Goal: Task Accomplishment & Management: Use online tool/utility

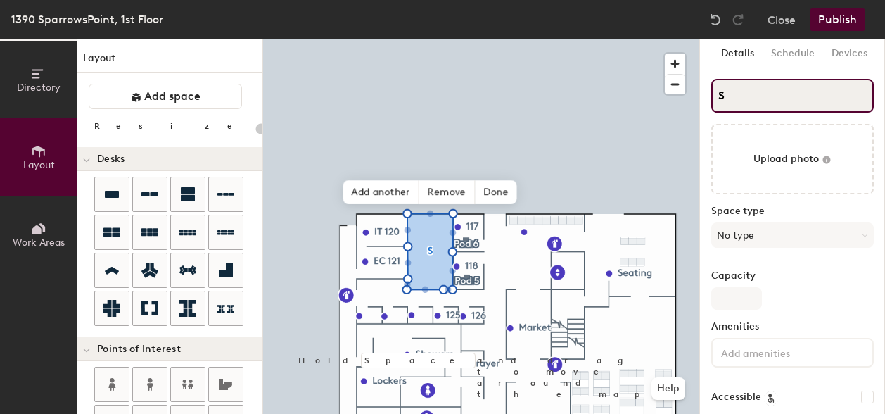
click at [739, 89] on input "S" at bounding box center [793, 96] width 163 height 34
click at [735, 94] on input "S" at bounding box center [793, 96] width 163 height 34
type input "SH"
type input "20"
type input "S"
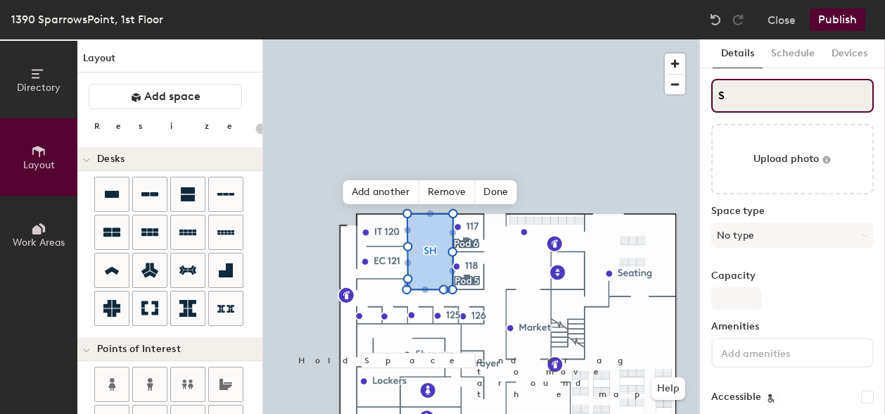
type input "20"
type input "S"
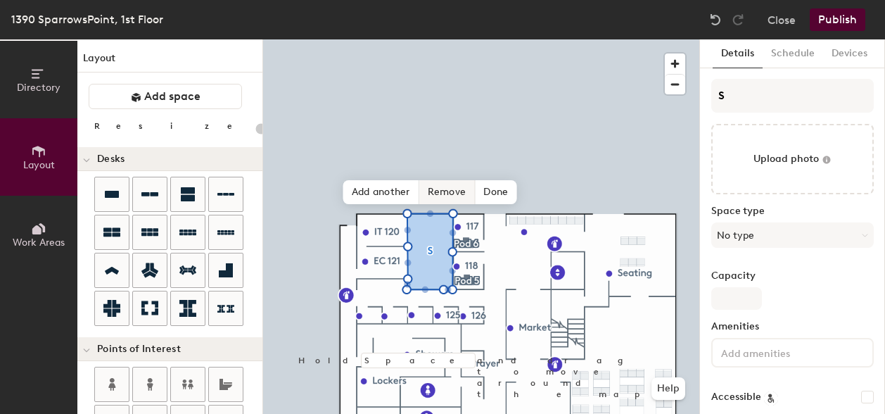
click at [437, 190] on span "Remove" at bounding box center [447, 192] width 56 height 24
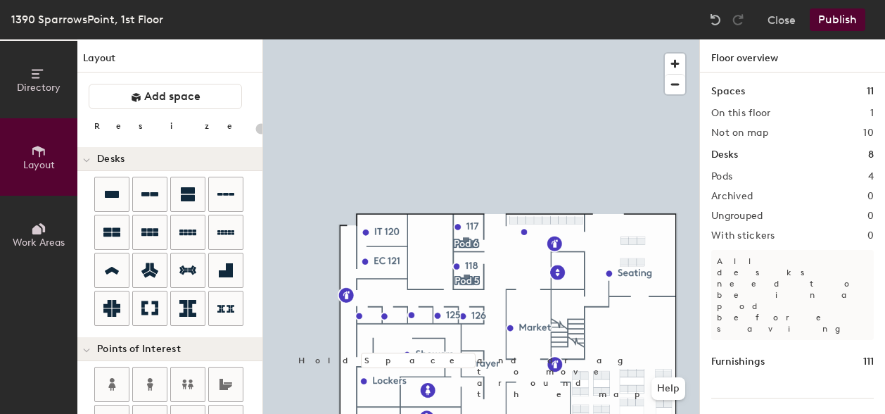
click at [435, 254] on div "Directory Layout Work Areas Layout Add space Resize Desks Points of Interest Fu…" at bounding box center [442, 226] width 885 height 374
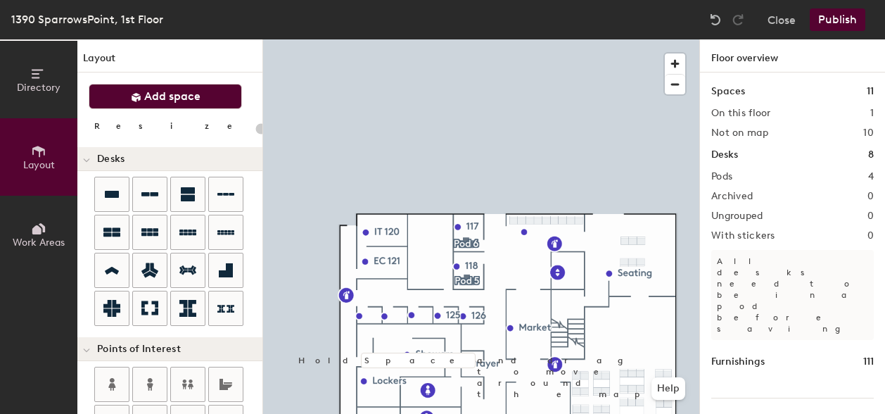
click at [179, 91] on span "Add space" at bounding box center [172, 96] width 56 height 14
click at [422, 236] on div "Directory Layout Work Areas Layout Add space Resize Desks Points of Interest Fu…" at bounding box center [442, 226] width 885 height 374
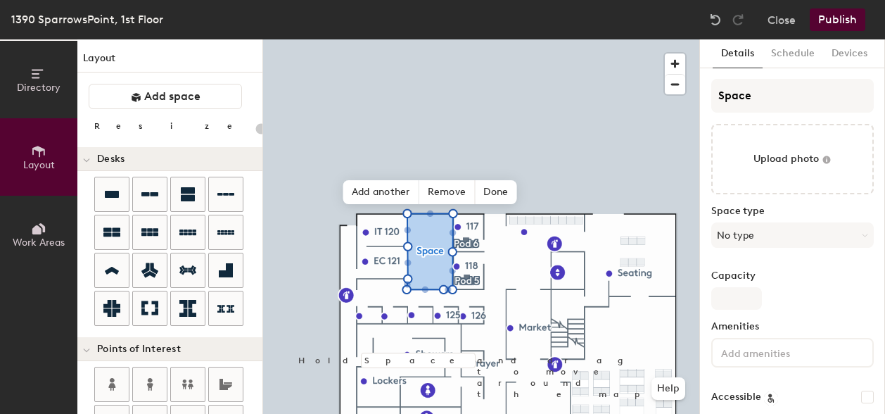
type input "20"
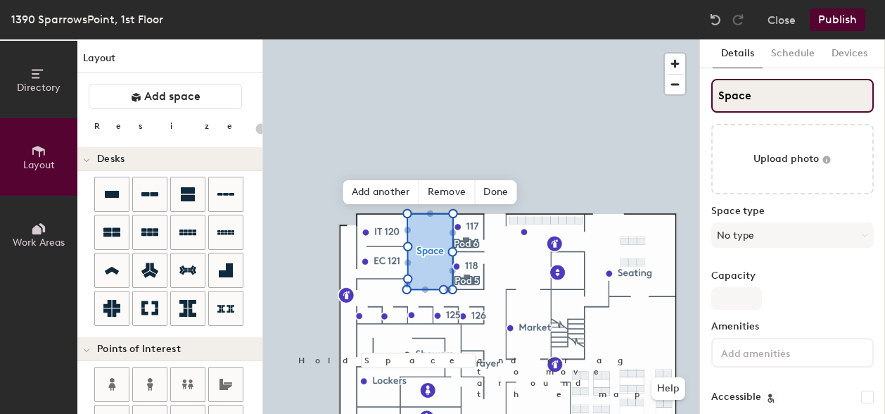
click at [764, 101] on input "Space" at bounding box center [793, 96] width 163 height 34
type input "Spac"
type input "20"
type input "S"
type input "20"
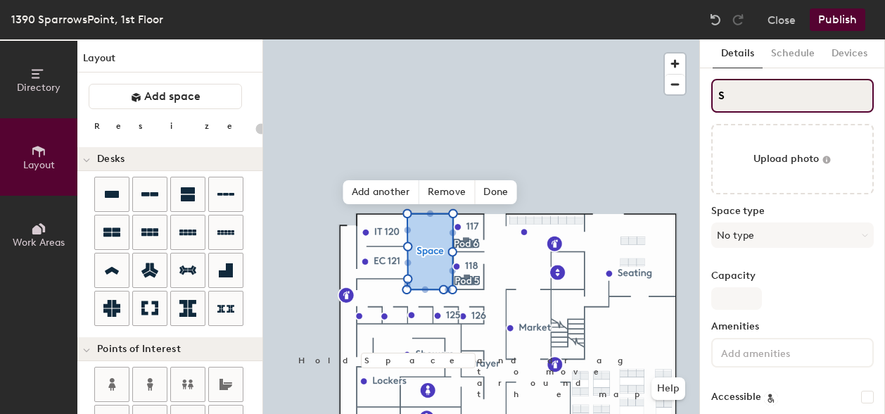
type input "S"
type input "20"
type input "S"
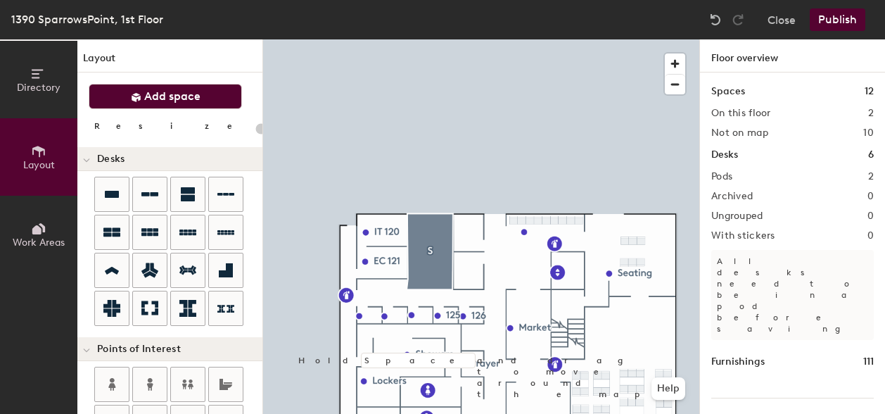
click at [183, 96] on span "Add space" at bounding box center [172, 96] width 56 height 14
click at [467, 234] on div "Directory Layout Work Areas Layout Add space Resize Desks Points of Interest Fu…" at bounding box center [442, 226] width 885 height 374
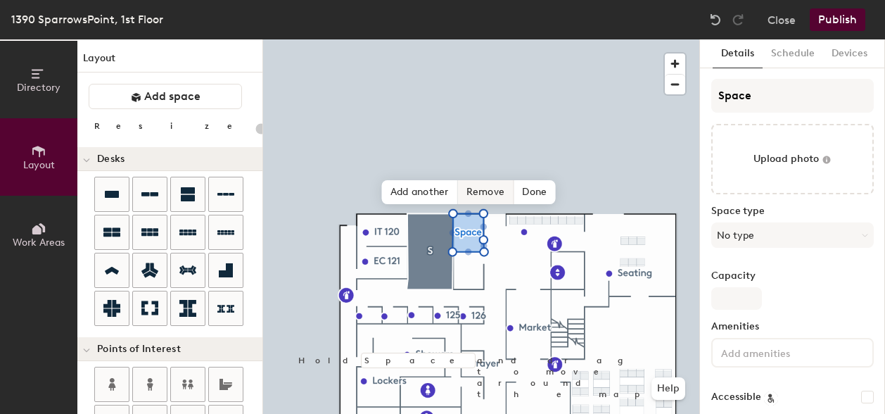
click at [452, 259] on div "Directory Layout Work Areas Layout Add space Resize Desks Points of Interest Fu…" at bounding box center [442, 226] width 885 height 374
click at [469, 275] on div "Directory Layout Work Areas Layout Add space Resize Desks Points of Interest Fu…" at bounding box center [442, 226] width 885 height 374
click at [417, 191] on span "Add another" at bounding box center [420, 192] width 76 height 24
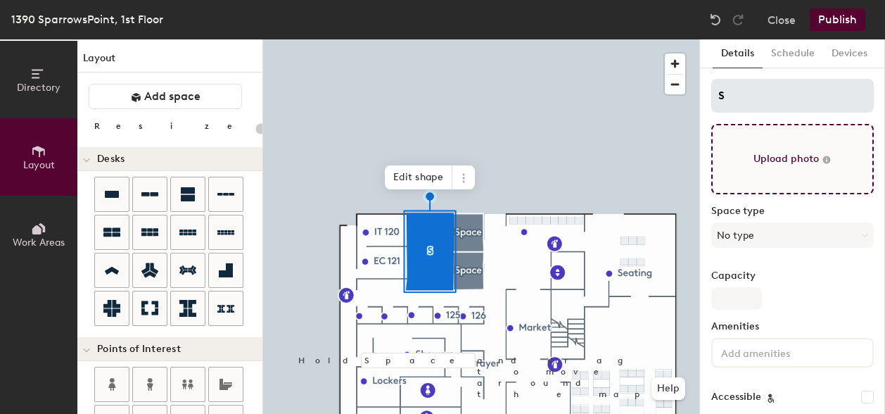
type input "20"
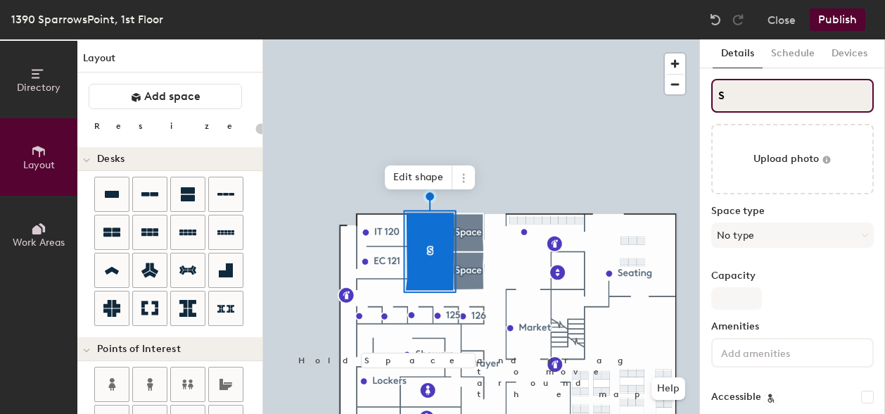
click at [777, 88] on input "S" at bounding box center [793, 96] width 163 height 34
type input "HS"
type input "20"
type input "HuS"
type input "20"
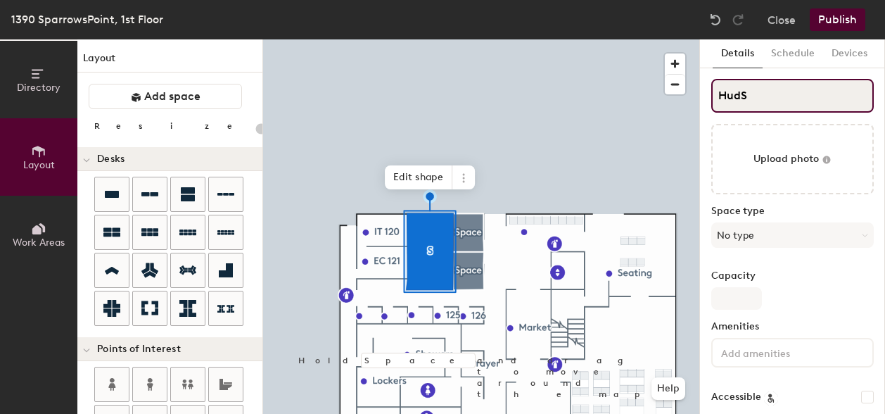
type input "HuddS"
type input "20"
type input "HuddleS"
type input "20"
type input "Huddle S"
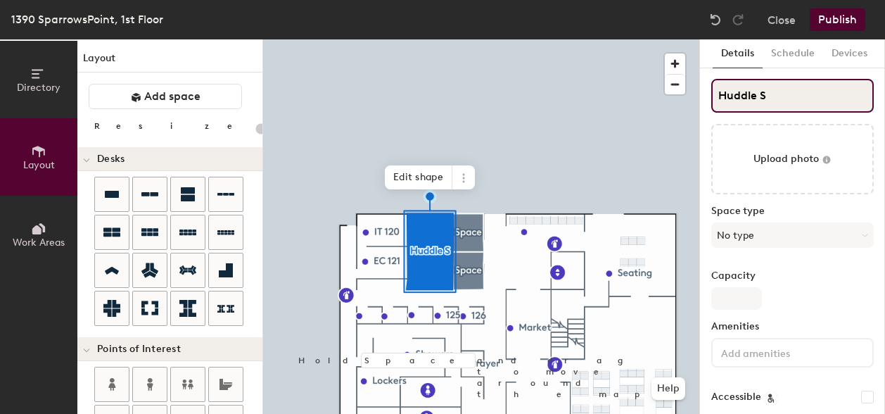
type input "20"
type input "Huddle Spa"
type input "20"
type input "Huddle Space"
type input "20"
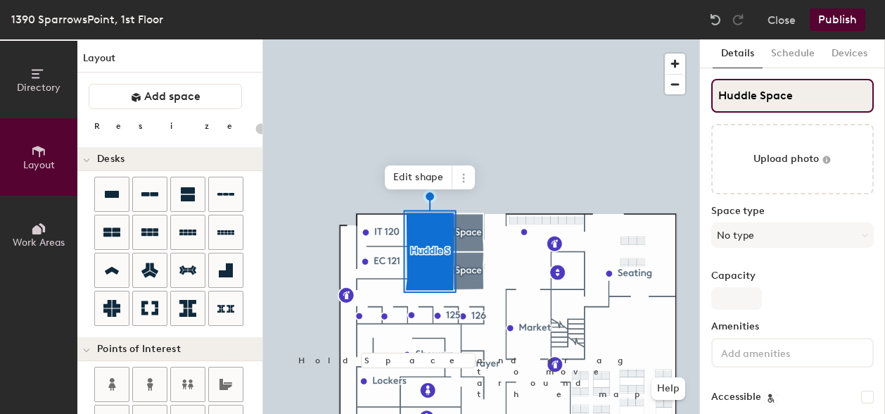
type input "Huddle Space"
type input "20"
type input "Huddle Space 11"
type input "20"
type input "Huddle Space 119"
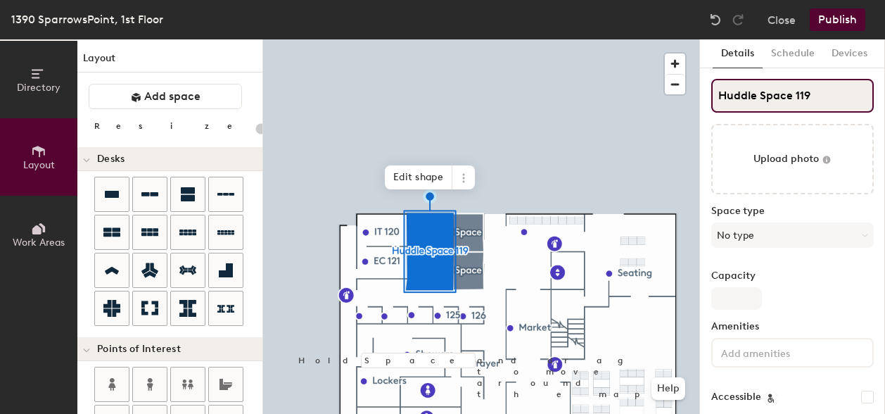
type input "20"
type input "Huddle Space 119"
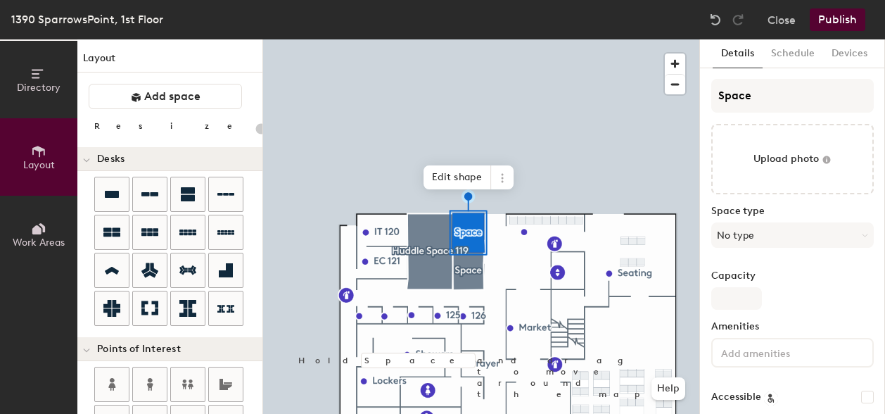
type input "20"
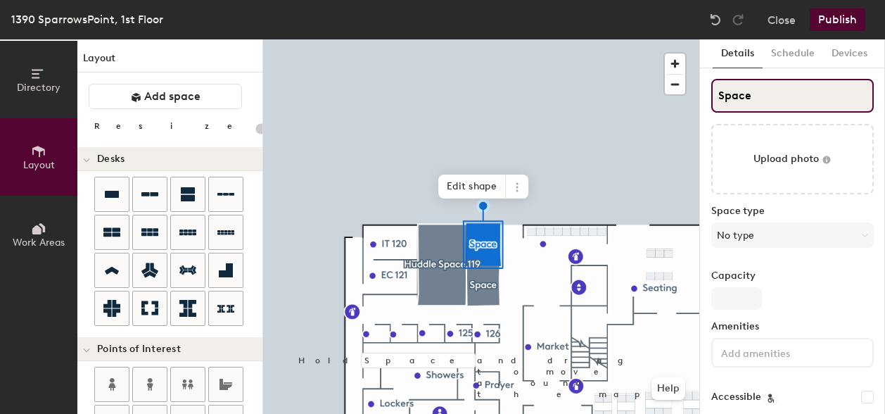
click at [769, 94] on input "Space" at bounding box center [793, 96] width 163 height 34
type input "HSpace"
type input "20"
type input "HSSpace"
type input "20"
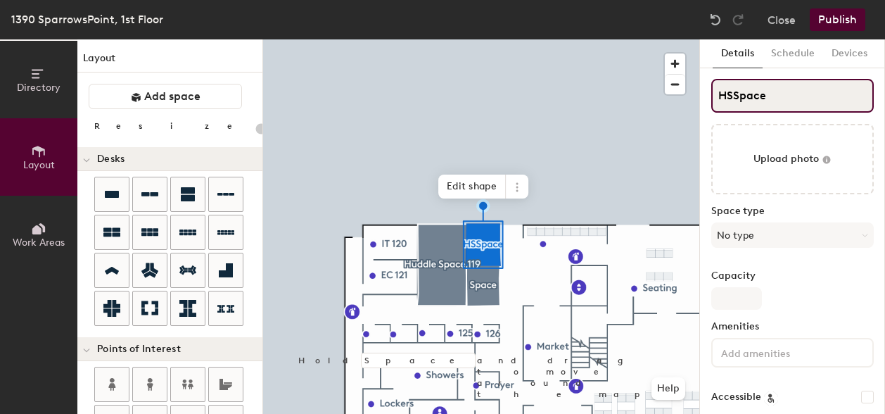
type input "HS Space"
type input "20"
type input "HS 1Space"
type input "20"
type input "HS 11Space"
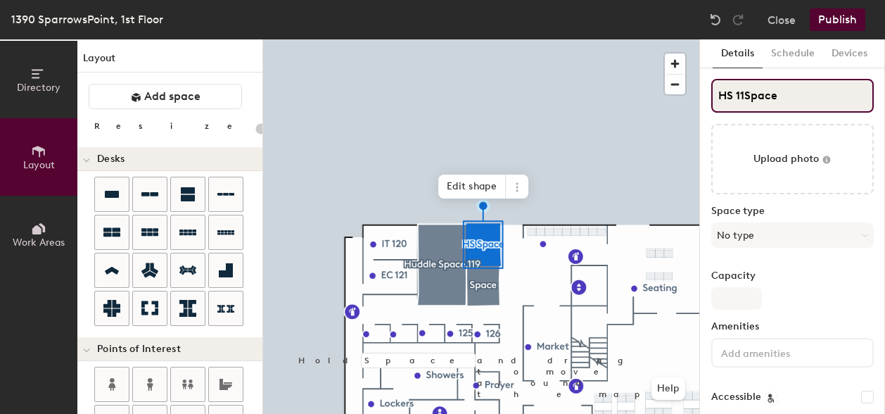
type input "20"
type input "HS 118Space"
type input "20"
type input "HS 118pace"
type input "20"
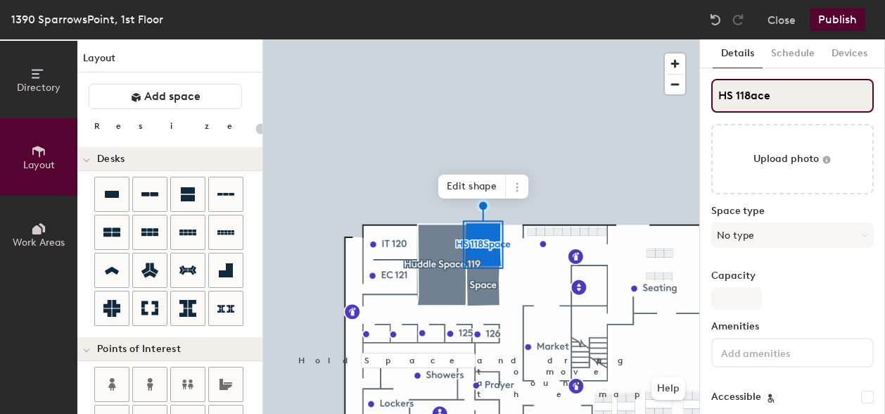
type input "HS 118ce"
type input "20"
type input "HS 118"
type input "20"
type input "HS 118"
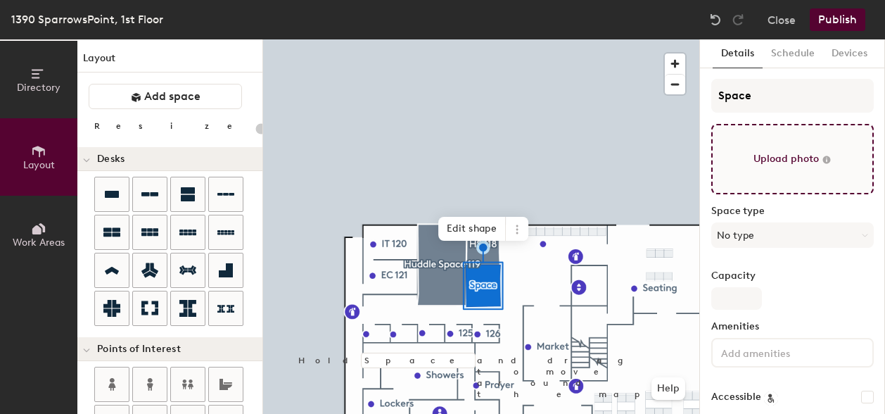
type input "20"
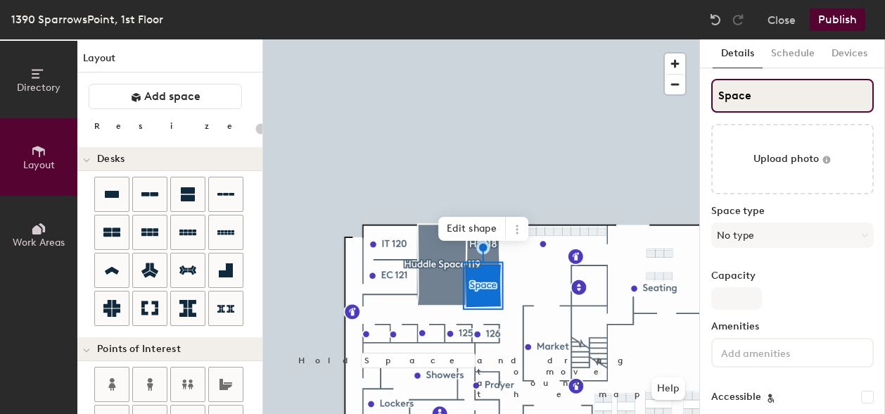
click at [761, 103] on input "Space" at bounding box center [793, 96] width 163 height 34
type input "Spa"
type input "20"
type input "S"
type input "20"
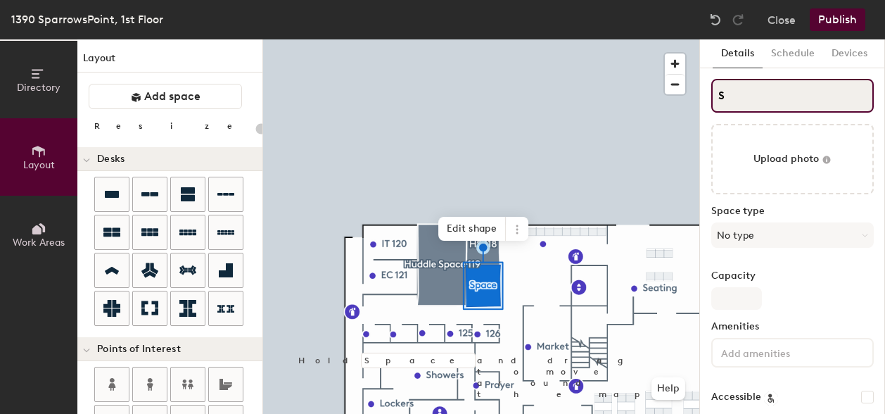
type input "S"
type input "20"
type input "hS"
type input "20"
type input "S"
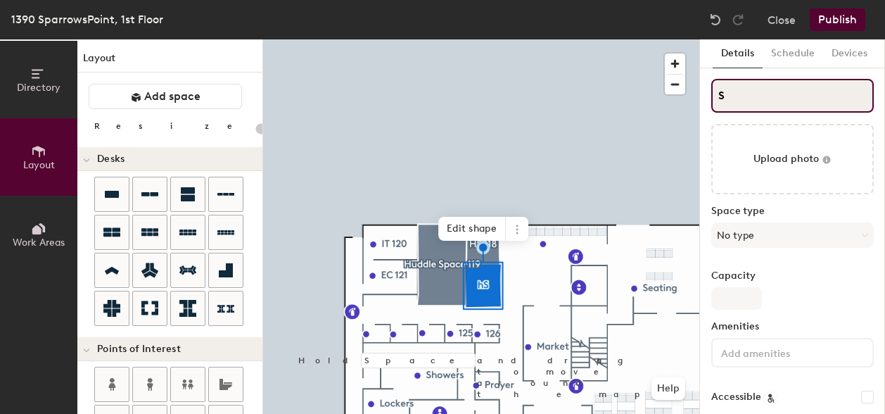
type input "20"
type input "HS"
type input "20"
type input "HS1"
type input "20"
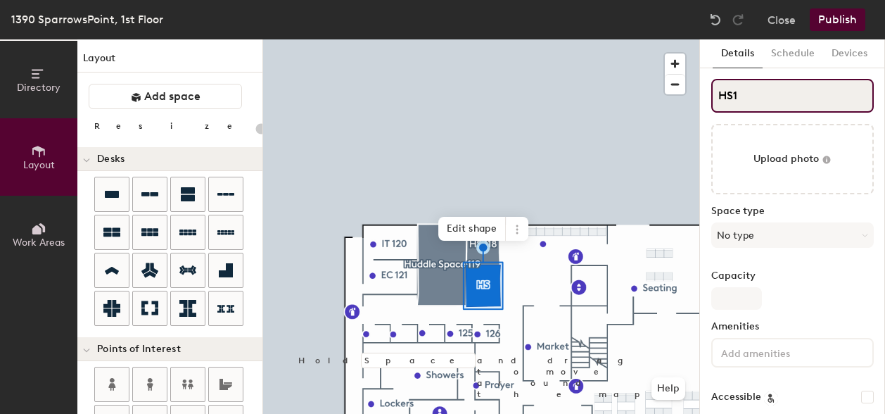
type input "HS11"
type input "20"
type input "HS117"
type input "20"
type input "HS117"
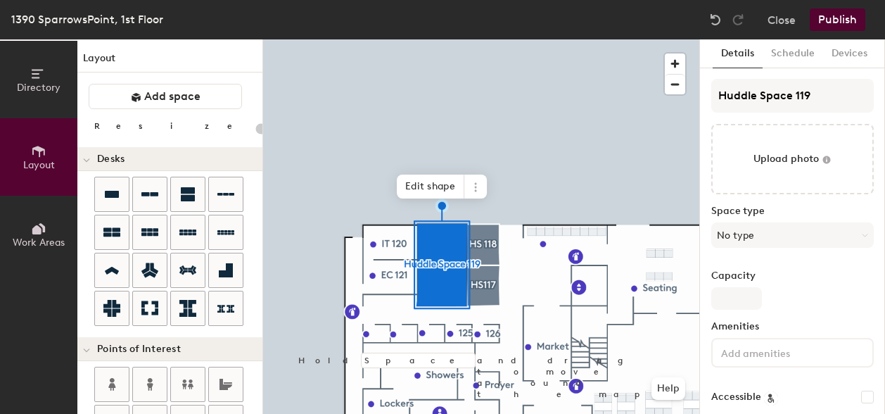
type input "20"
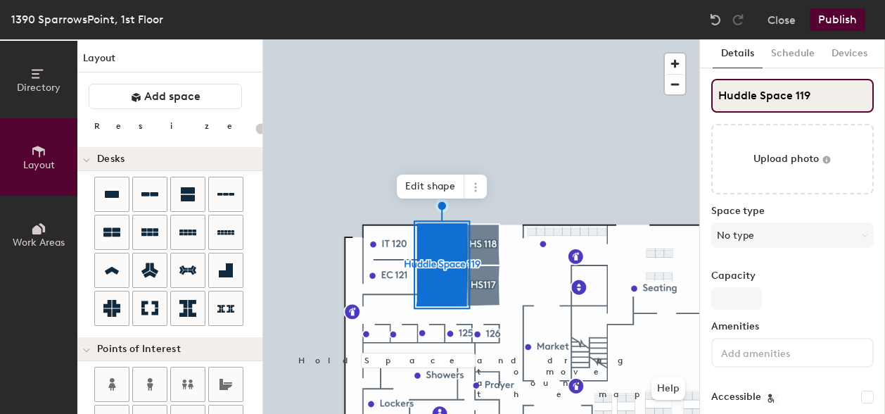
click at [822, 95] on input "Huddle Space 119" at bounding box center [793, 96] width 163 height 34
type input "Huddle 119"
type input "20"
type input "Hud 119"
type input "20"
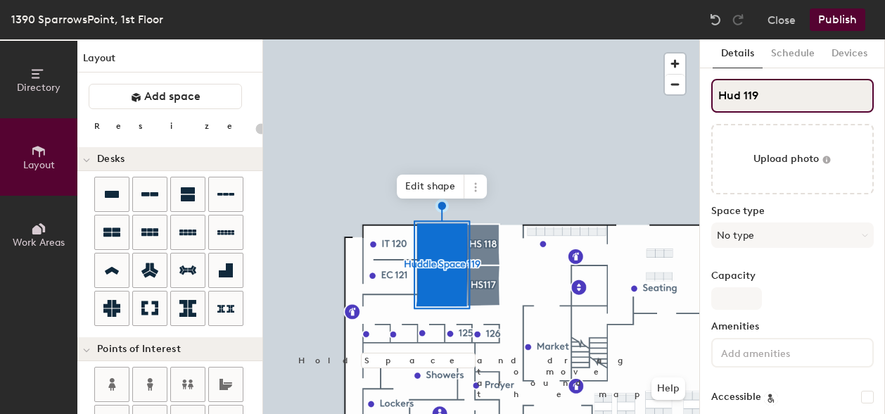
type input "Hu 119"
type input "20"
type input "H 119"
type input "20"
type input "HS 119"
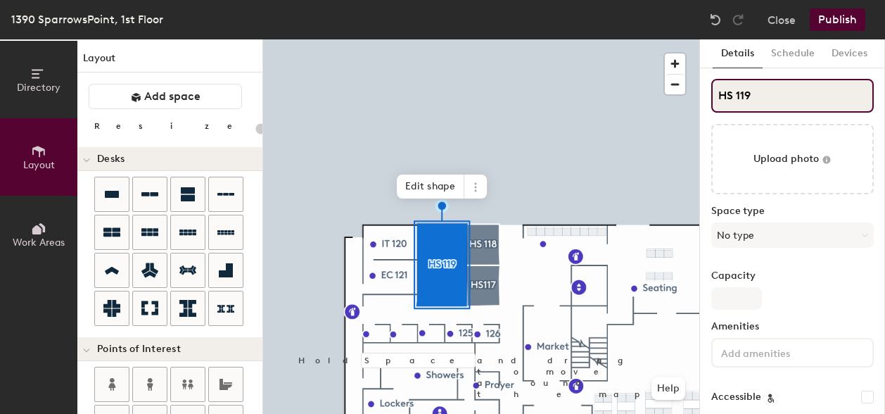
type input "20"
type input "HS 119"
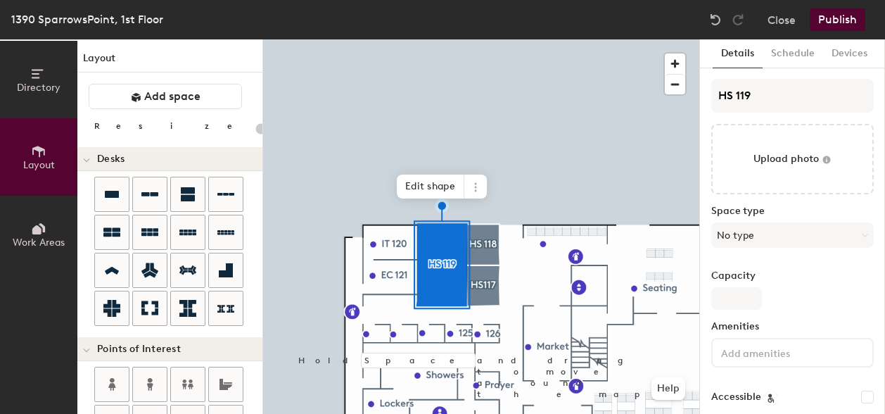
click at [623, 39] on div at bounding box center [481, 39] width 436 height 0
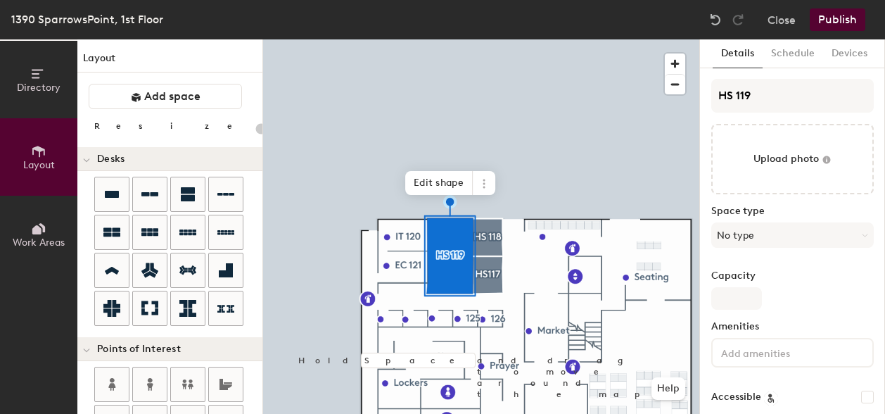
click at [831, 20] on button "Publish" at bounding box center [838, 19] width 56 height 23
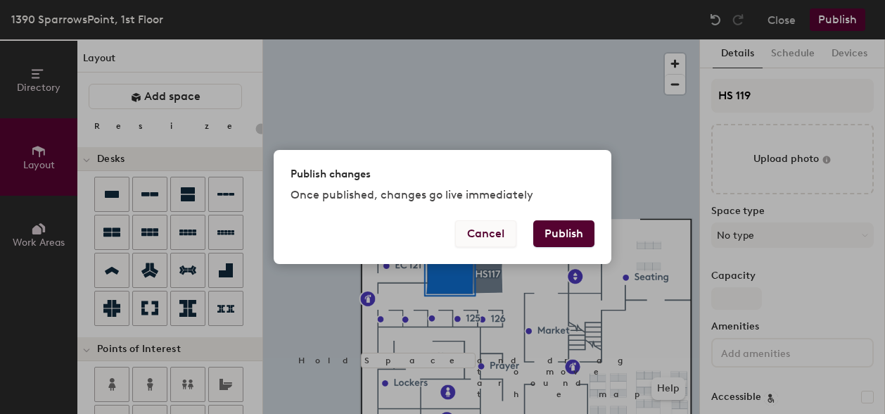
click at [503, 230] on button "Cancel" at bounding box center [485, 233] width 61 height 27
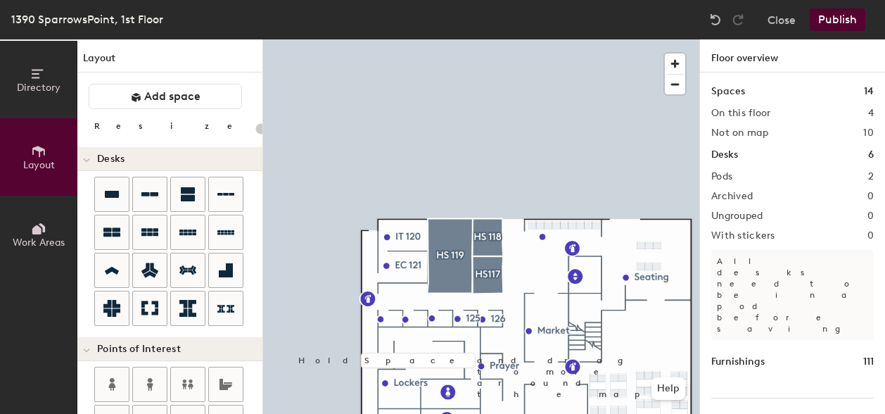
click at [825, 14] on button "Publish" at bounding box center [838, 19] width 56 height 23
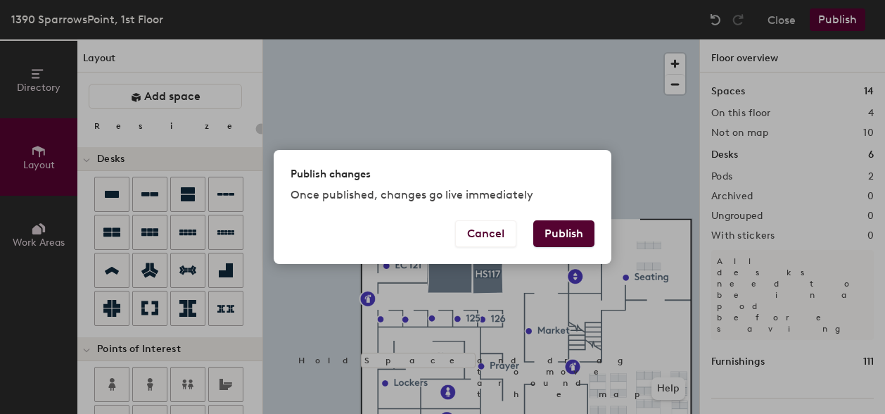
click at [550, 229] on button "Publish" at bounding box center [563, 233] width 61 height 27
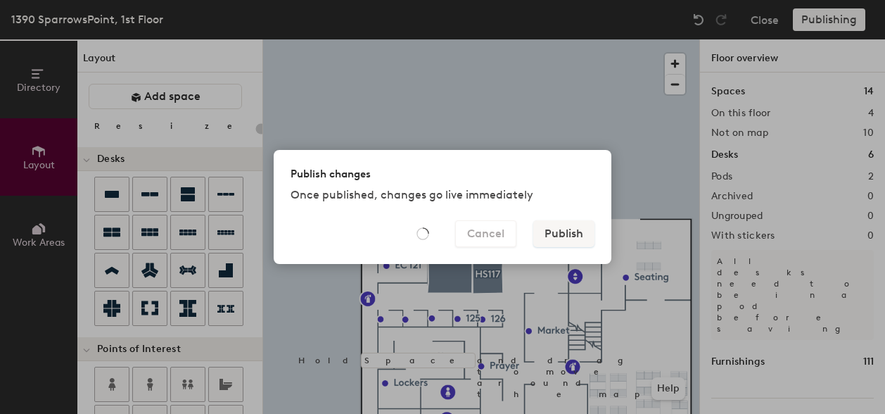
type input "20"
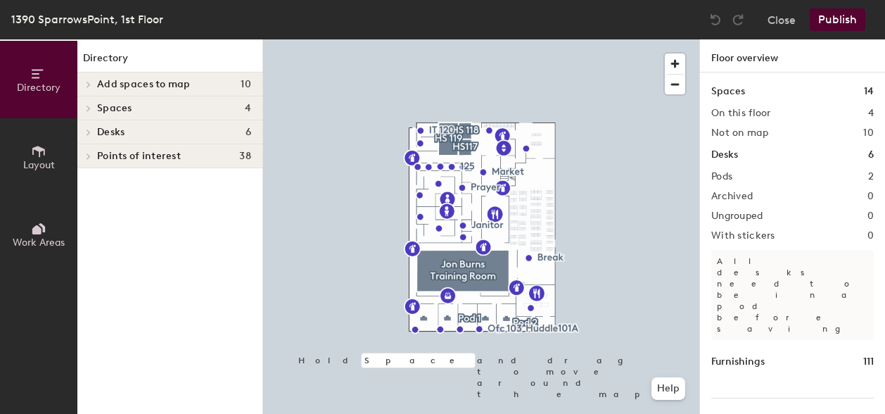
click at [35, 156] on icon at bounding box center [38, 151] width 15 height 15
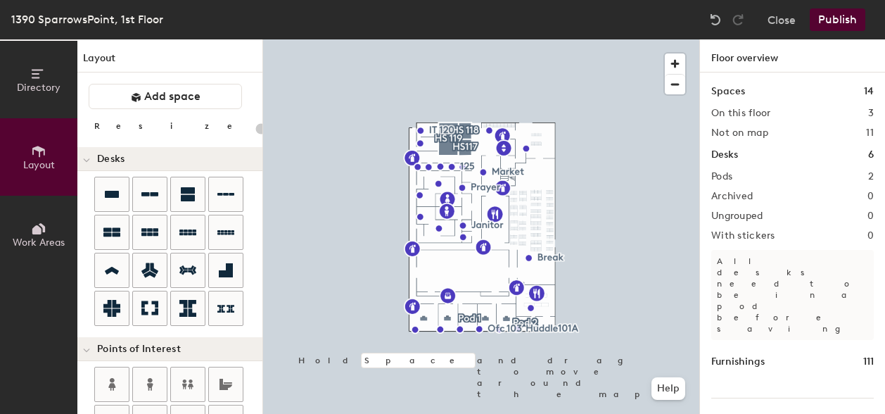
click at [217, 126] on div "Layout Add space Resize Desks Points of Interest Furnishings Seating Tables Boo…" at bounding box center [169, 226] width 185 height 374
click at [441, 263] on div "Directory Layout Work Areas Layout Add space Resize Desks Points of Interest Fu…" at bounding box center [442, 226] width 885 height 374
click at [36, 151] on icon at bounding box center [38, 151] width 15 height 15
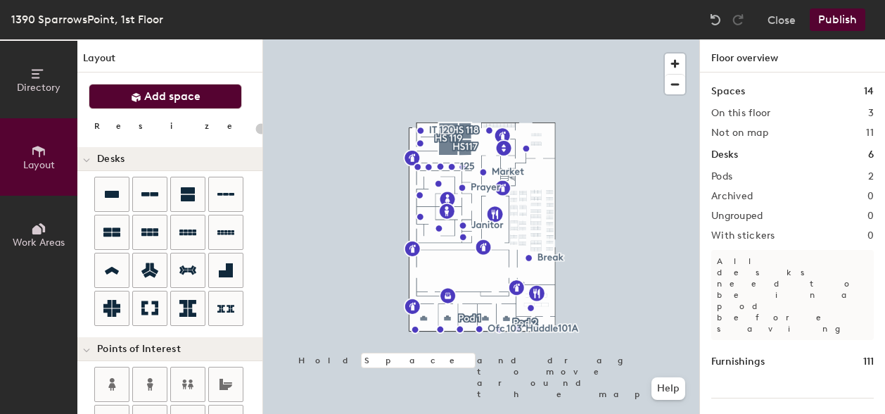
click at [149, 99] on span "Add space" at bounding box center [172, 96] width 56 height 14
click at [426, 259] on div "Directory Layout Work Areas Layout Add space Resize Desks Points of Interest Fu…" at bounding box center [442, 226] width 885 height 374
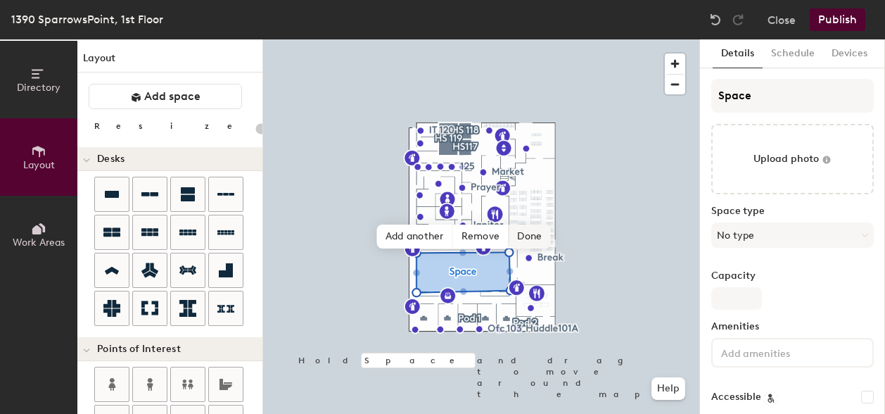
click at [526, 236] on span "Done" at bounding box center [530, 237] width 42 height 24
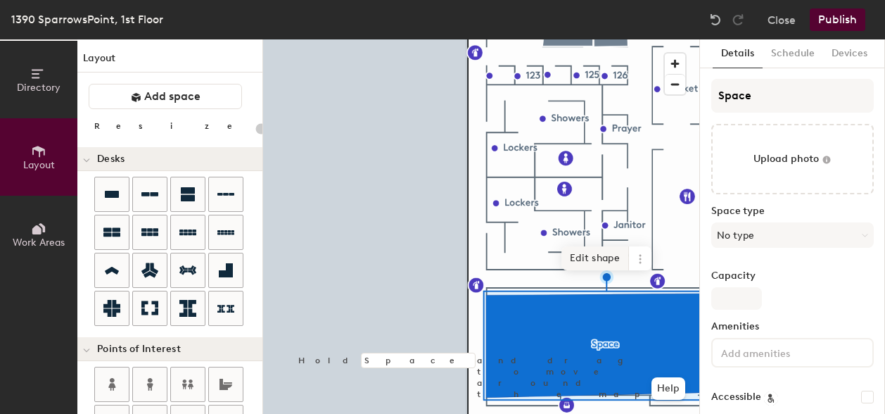
click at [603, 251] on span "Edit shape" at bounding box center [596, 258] width 68 height 24
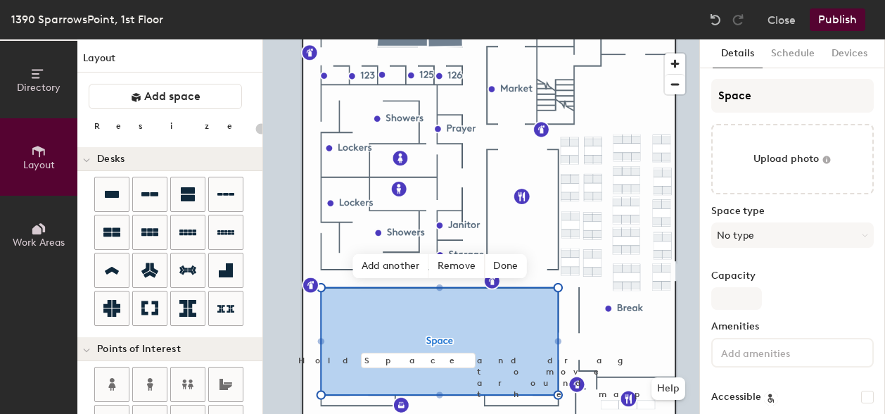
type input "20"
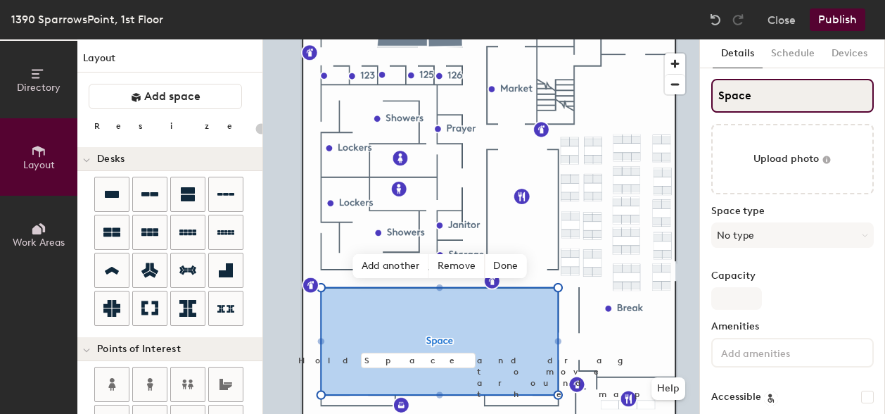
click at [757, 96] on input "Space" at bounding box center [793, 96] width 163 height 34
type input "Spac"
type input "20"
type input "S"
type input "20"
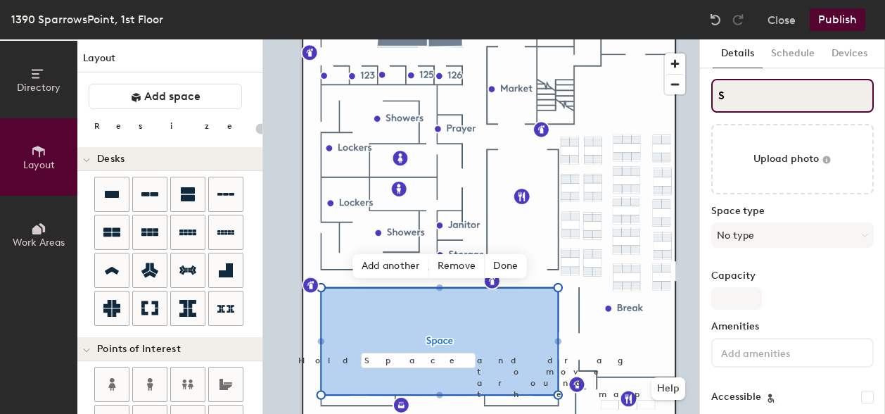
type input "S"
type input "20"
type input "JS"
type input "20"
type input "JoS"
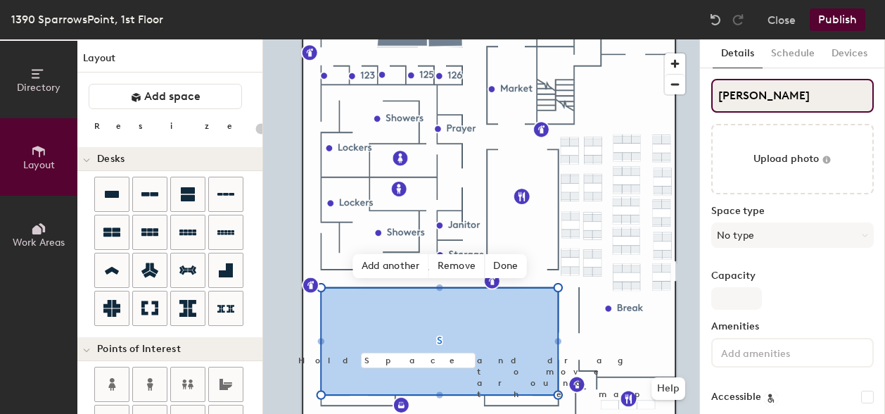
type input "20"
type input "JonS"
type input "20"
type input "Jon S"
type input "20"
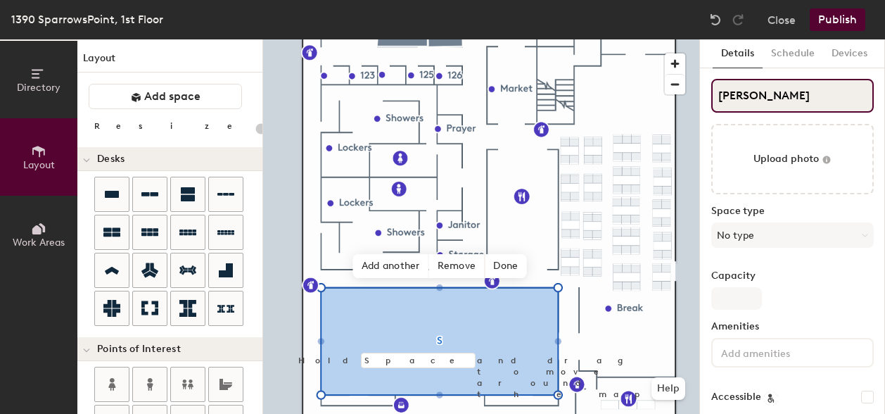
type input "Jon BS"
type input "20"
type input "Jon BuS"
type input "20"
type input "Jon BurS"
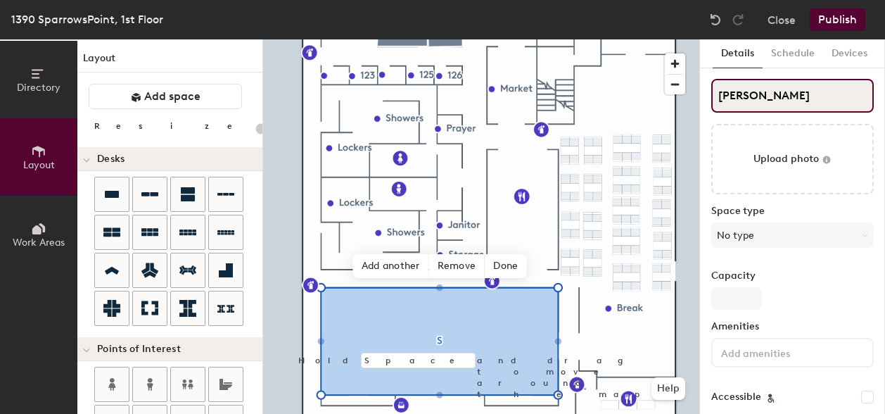
type input "20"
type input "Jon BurnS"
type input "20"
type input "Jon BurnsS"
type input "20"
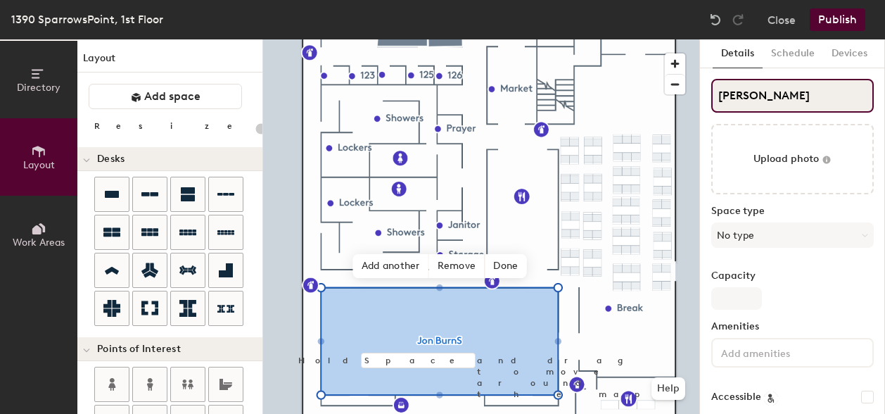
type input "Jon BurnsnS"
type input "20"
type input "Jon BurnsS"
type input "20"
type input "Jon Burns S"
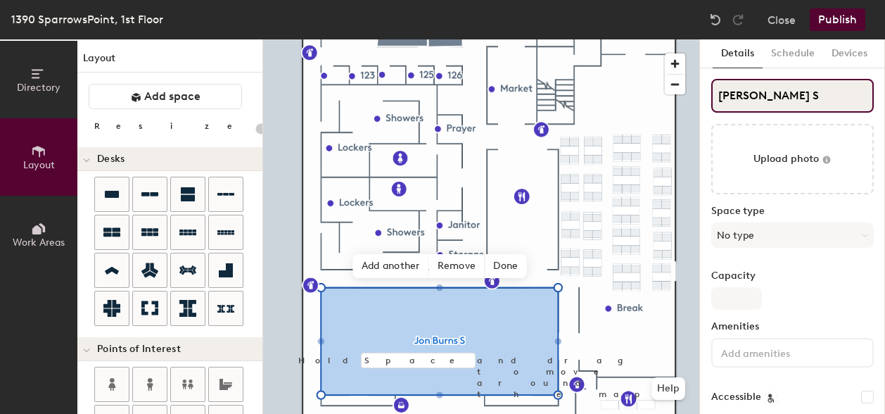
type input "20"
type input "Jon Burns 10S"
type input "20"
type input "Jon Burns 108S"
type input "20"
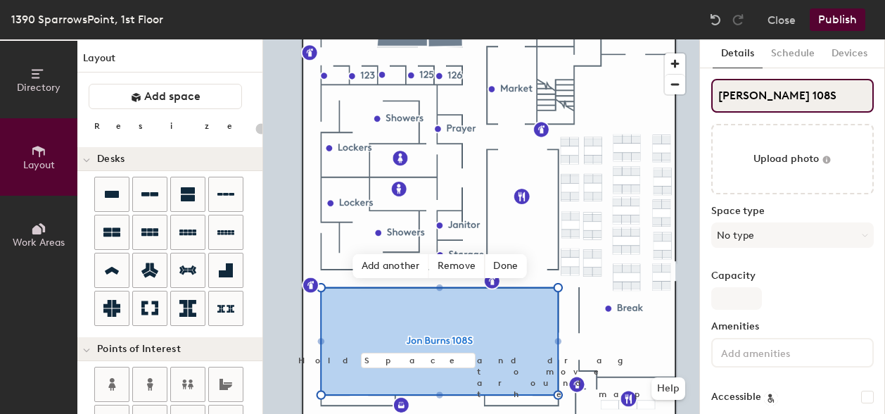
type input "[PERSON_NAME] 108"
type input "20"
type input "[PERSON_NAME] 108"
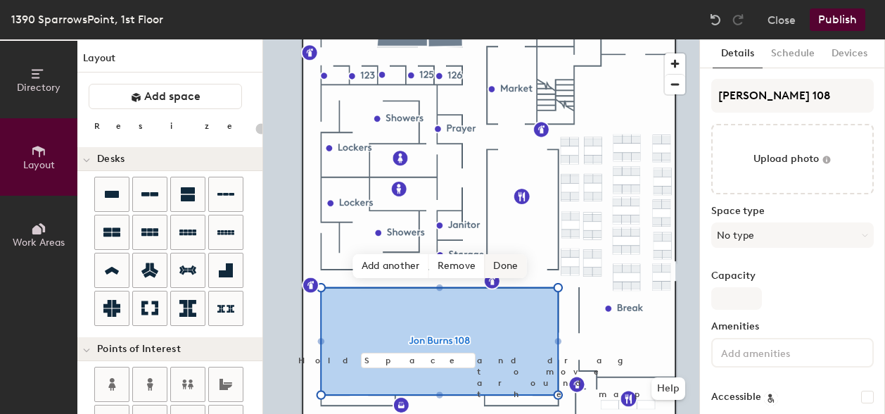
click at [505, 264] on span "Done" at bounding box center [506, 266] width 42 height 24
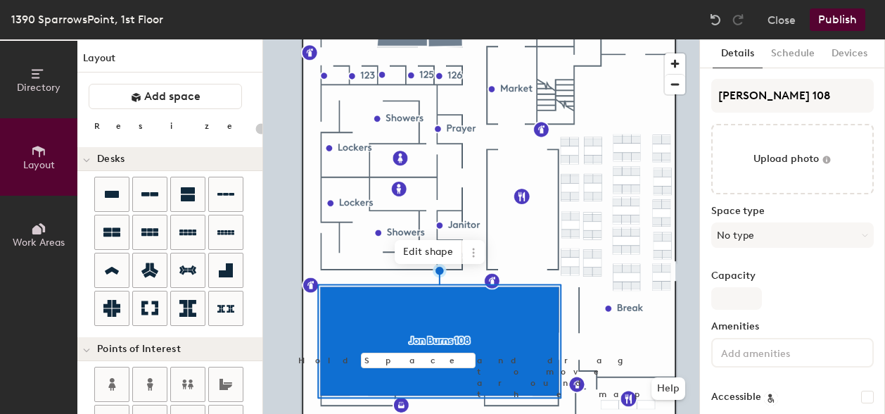
click at [841, 16] on button "Publish" at bounding box center [838, 19] width 56 height 23
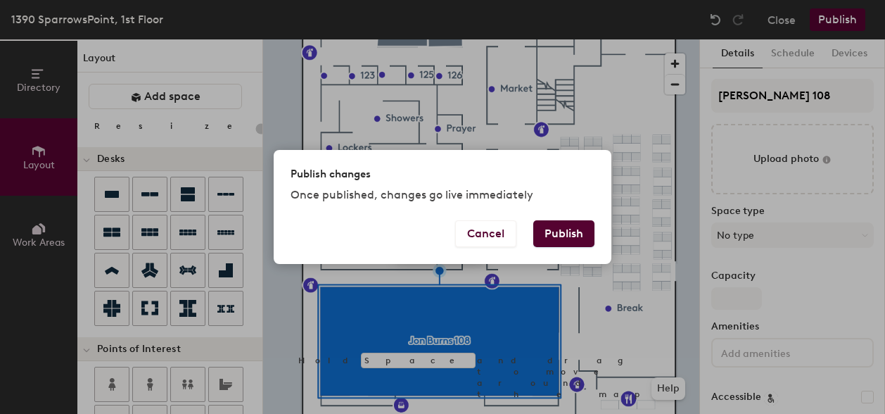
click at [570, 234] on button "Publish" at bounding box center [563, 233] width 61 height 27
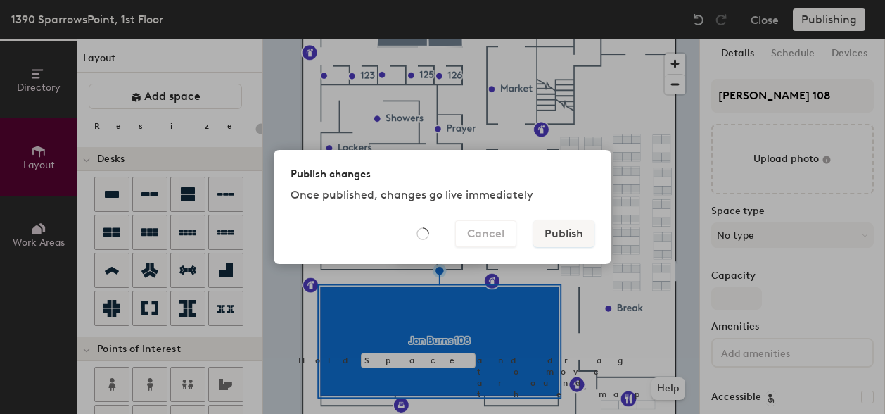
type input "20"
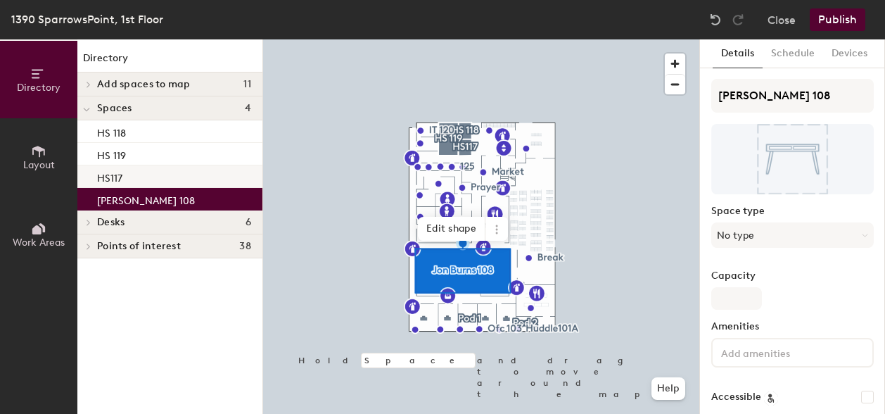
click at [181, 173] on div "HS117" at bounding box center [169, 176] width 185 height 23
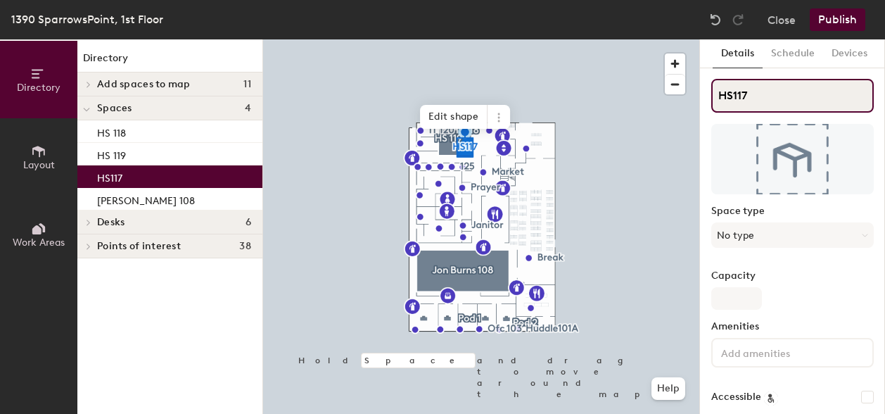
click at [807, 97] on input "HS117" at bounding box center [793, 96] width 163 height 34
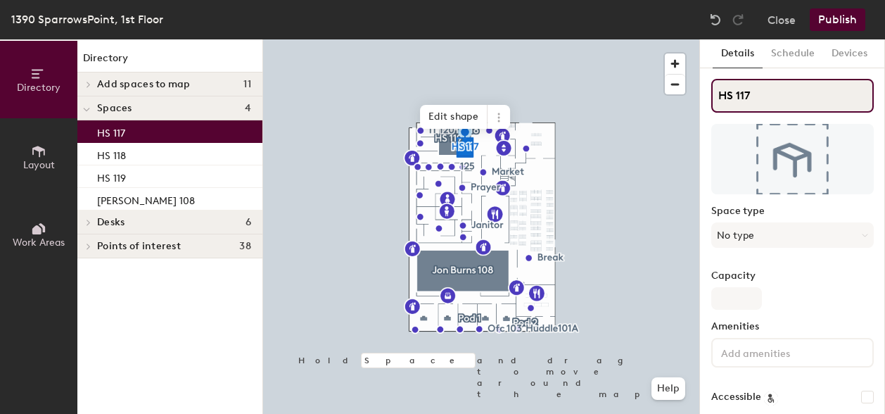
type input "HS 117"
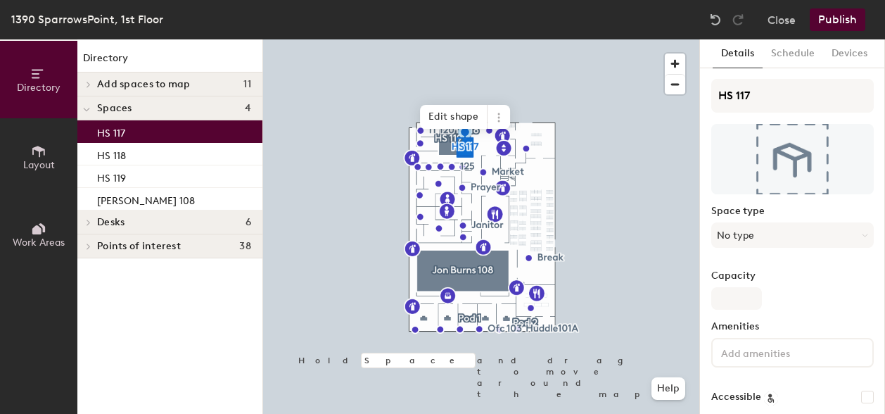
click at [833, 18] on button "Publish" at bounding box center [838, 19] width 56 height 23
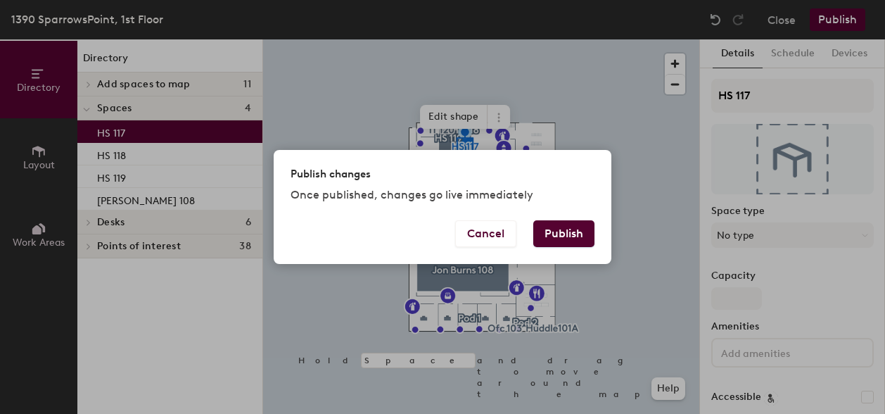
click at [552, 233] on button "Publish" at bounding box center [563, 233] width 61 height 27
